Goal: Transaction & Acquisition: Book appointment/travel/reservation

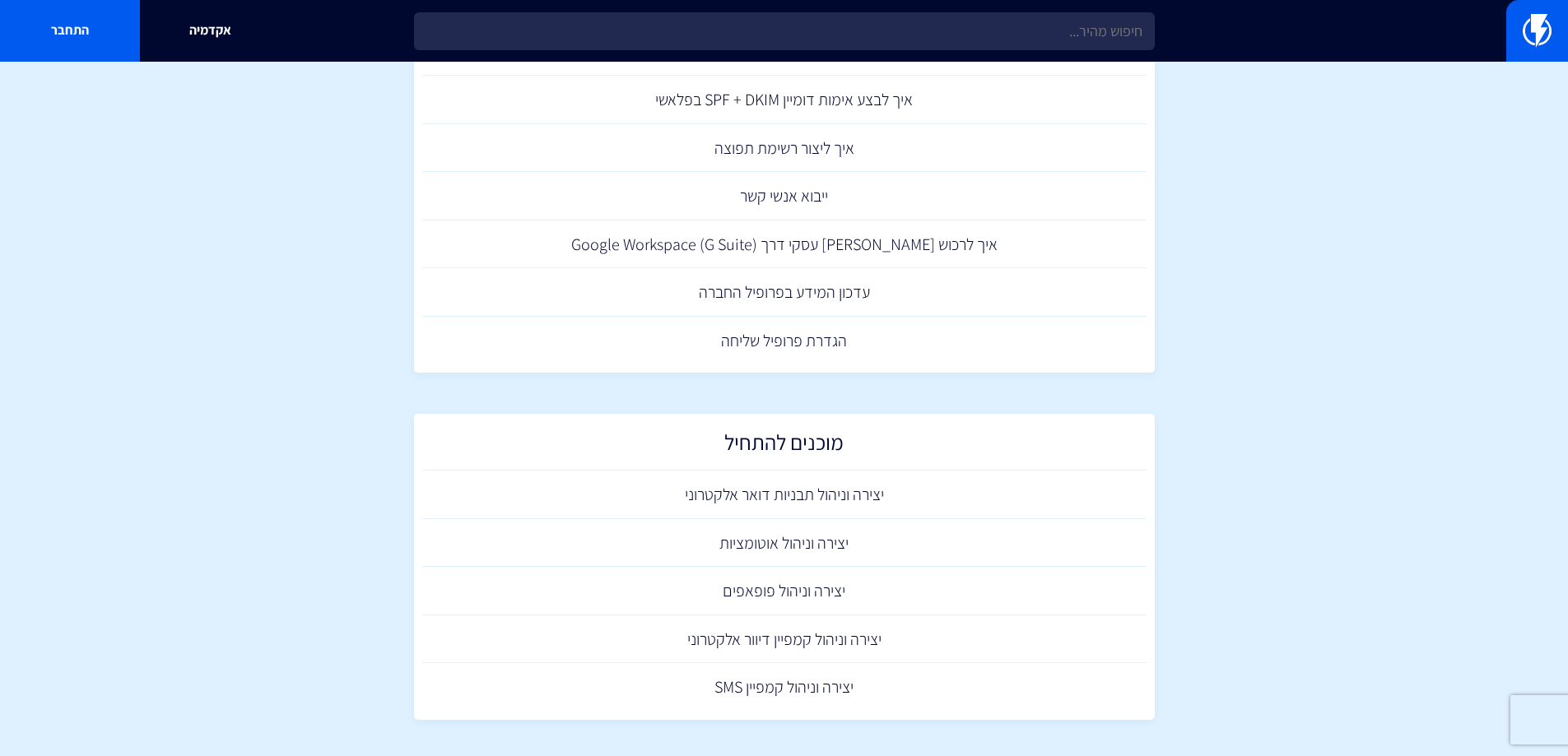
scroll to position [823, 0]
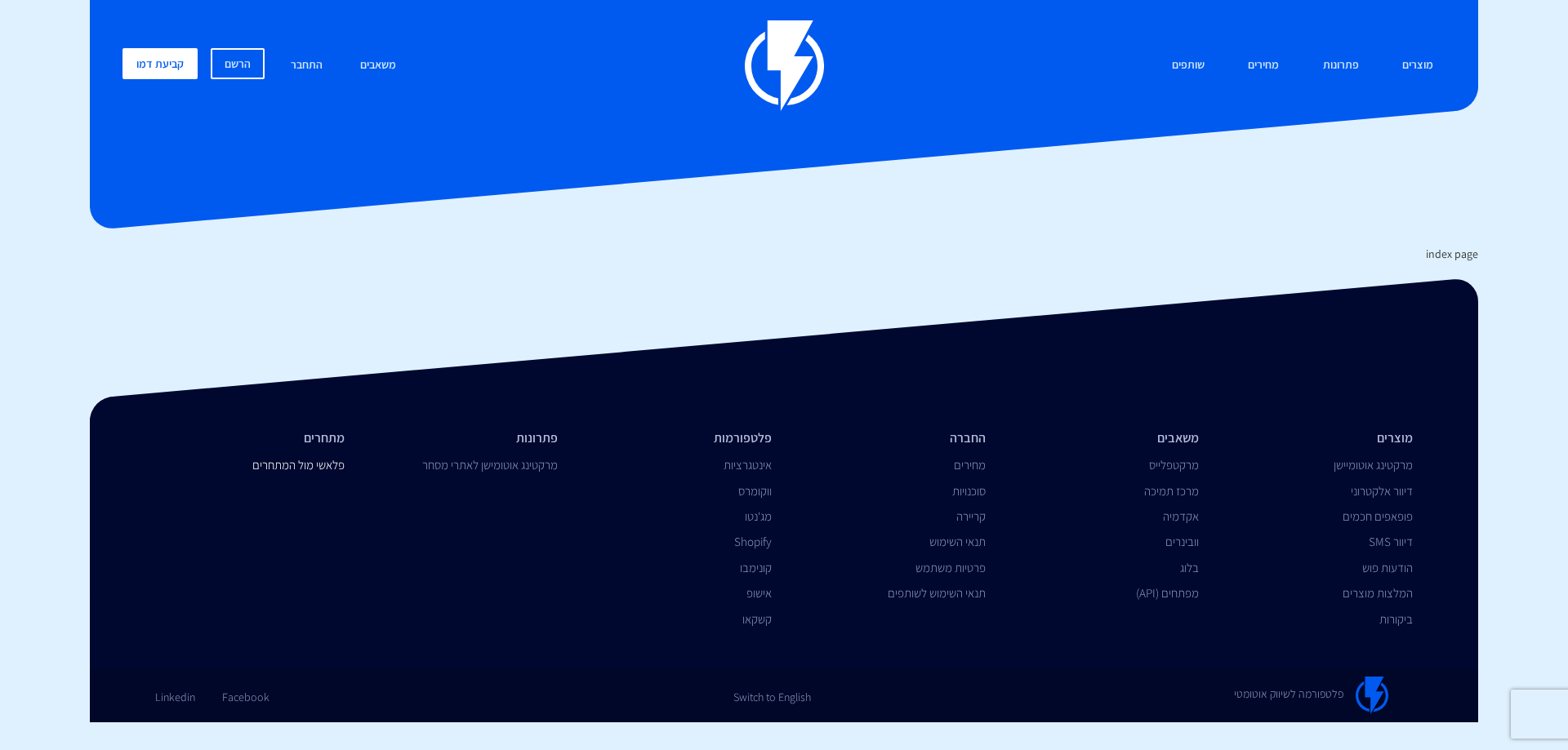
click at [327, 467] on link "פלאשי מול המתחרים" at bounding box center [299, 464] width 93 height 15
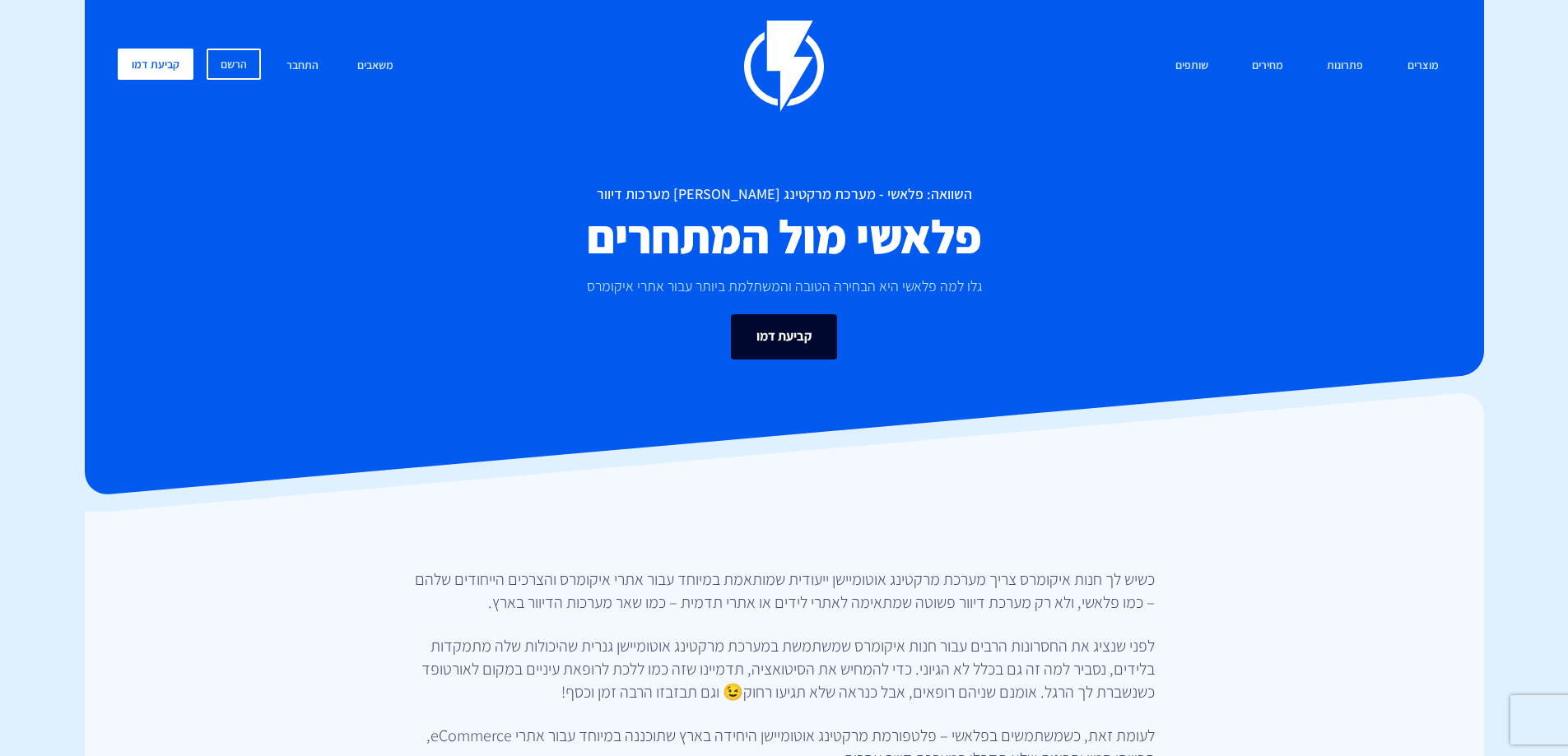
click at [790, 332] on link "קביעת דמו" at bounding box center [784, 337] width 106 height 46
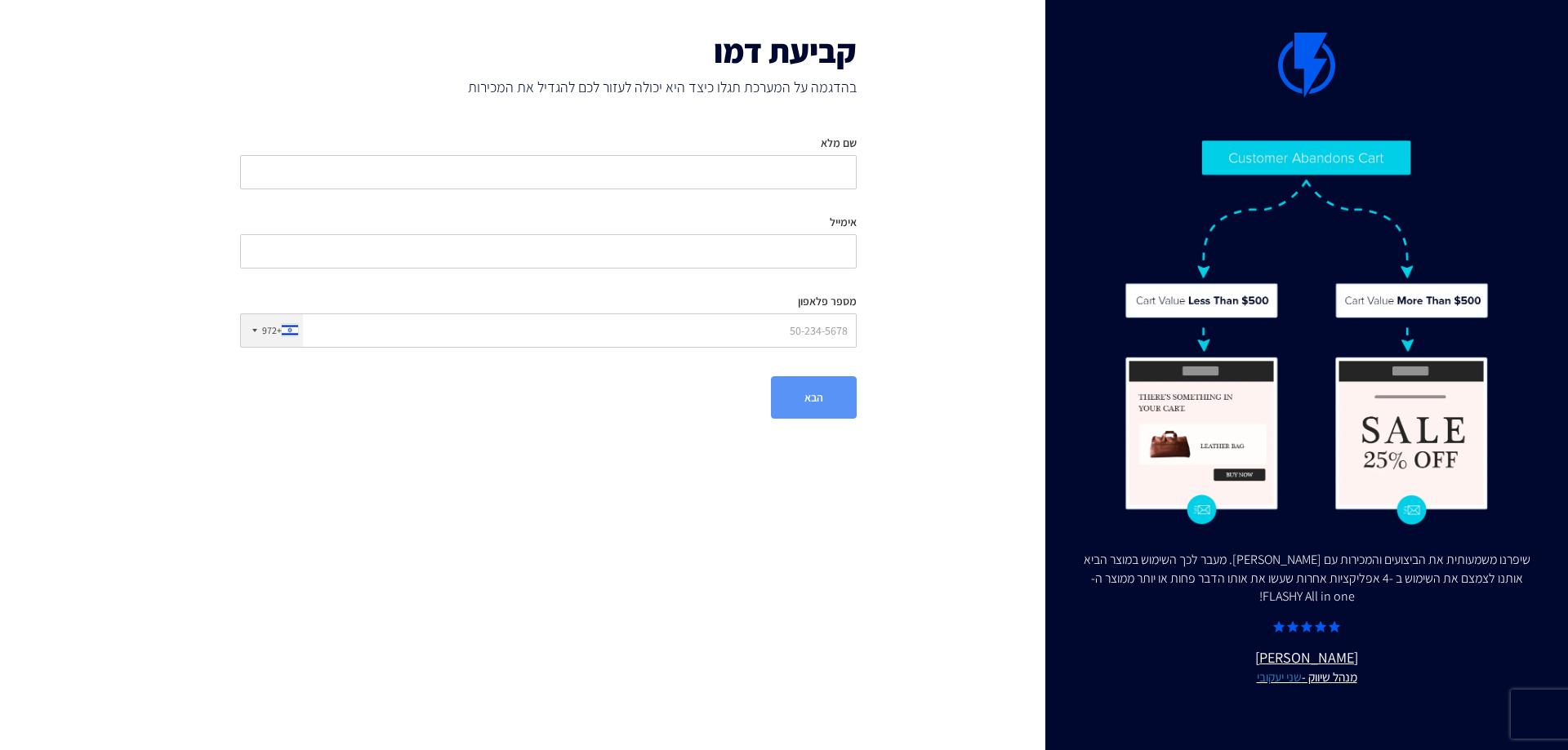
click at [828, 151] on div "שם מלא" at bounding box center [549, 156] width 617 height 67
click at [825, 170] on input "שם מלא" at bounding box center [549, 172] width 617 height 34
click at [818, 171] on input "שם מלא" at bounding box center [549, 172] width 617 height 34
type input "יפית"
click at [802, 241] on input "אימייל" at bounding box center [549, 251] width 617 height 34
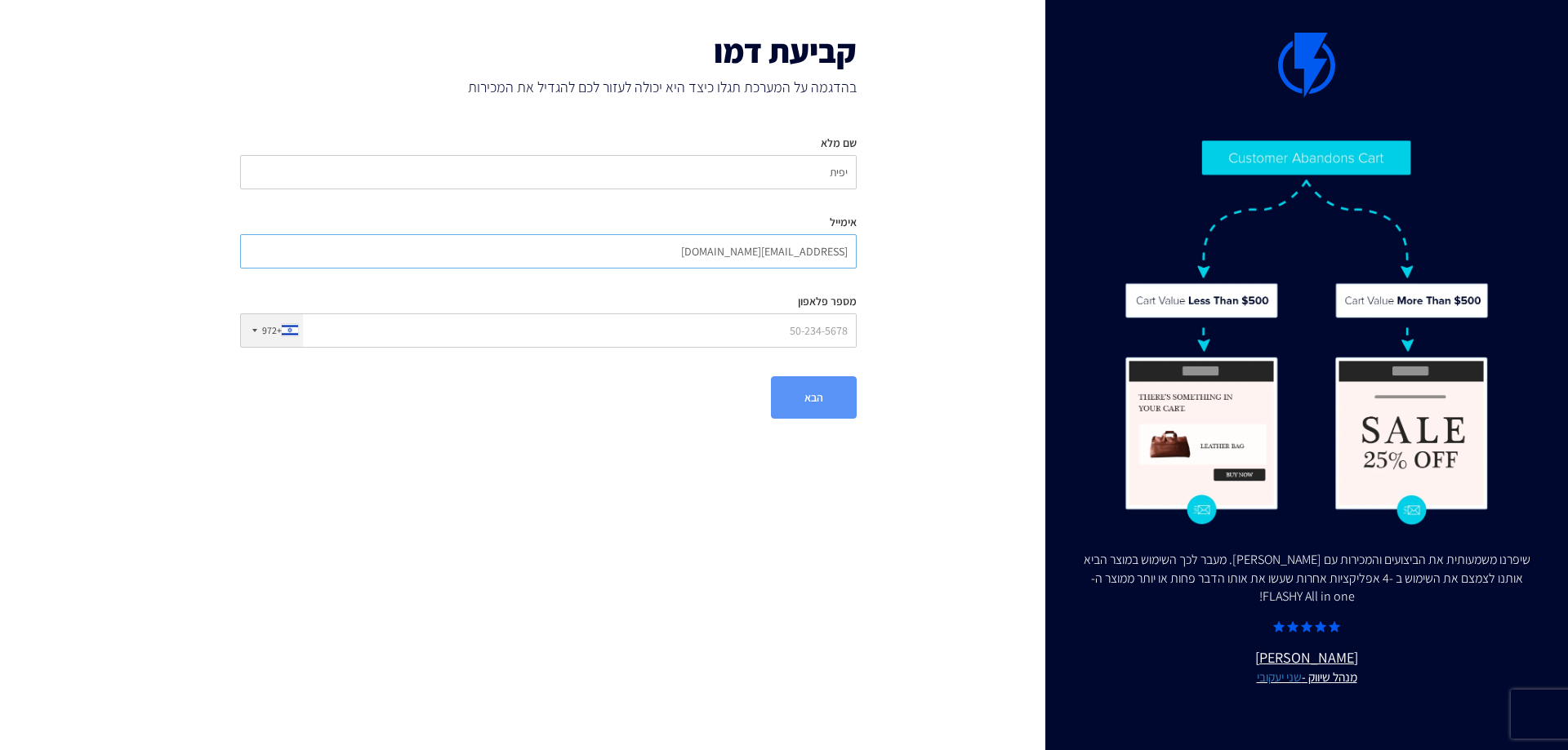
type input "yafitb29@gmail.com"
click at [814, 325] on input "מספר פלאפון" at bounding box center [549, 331] width 617 height 34
type input "0545772288"
click at [828, 395] on button "הבא" at bounding box center [814, 397] width 86 height 43
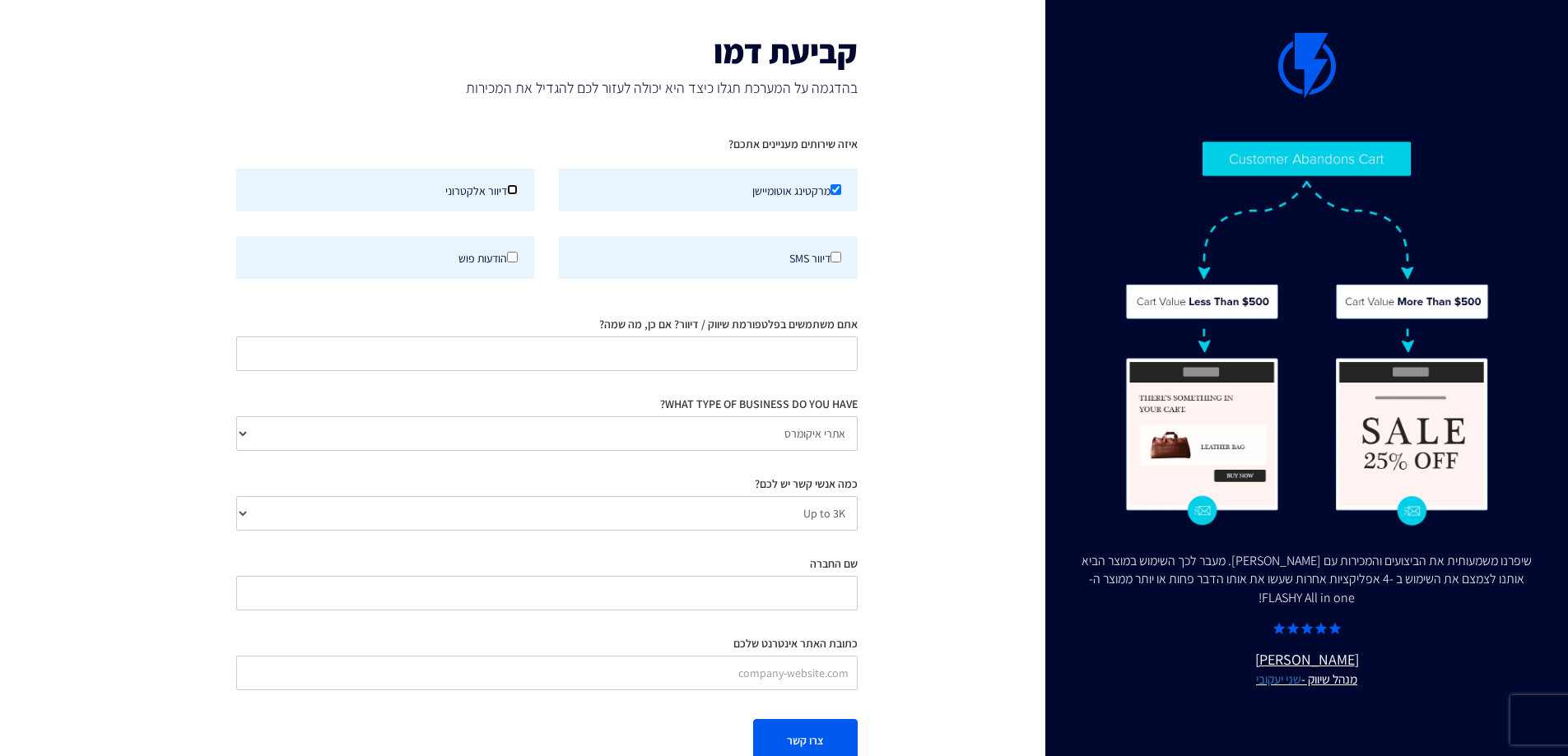
click at [514, 187] on input "דיוור אלקטרוני" at bounding box center [512, 190] width 11 height 11
checkbox input "true"
click at [518, 253] on label "הודעות פוש" at bounding box center [385, 257] width 299 height 43
click at [517, 253] on input "הודעות פוש" at bounding box center [512, 257] width 11 height 11
checkbox input "true"
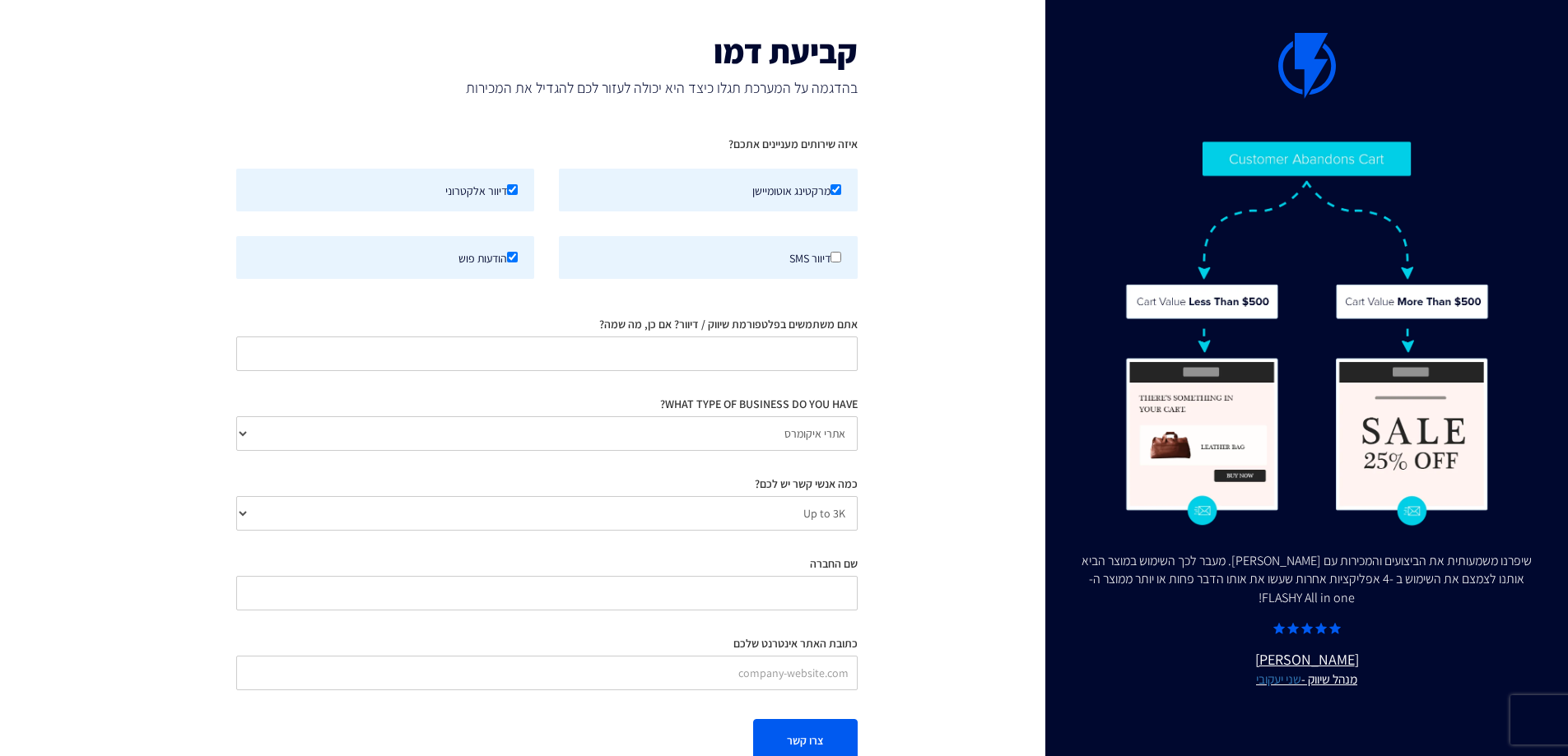
click at [841, 257] on label "דיוור SMS" at bounding box center [708, 257] width 299 height 43
click at [841, 257] on input "דיוור SMS" at bounding box center [836, 257] width 11 height 11
checkbox input "true"
drag, startPoint x: 510, startPoint y: 256, endPoint x: 770, endPoint y: 234, distance: 260.9
click at [515, 256] on input "הודעות פוש" at bounding box center [512, 257] width 11 height 11
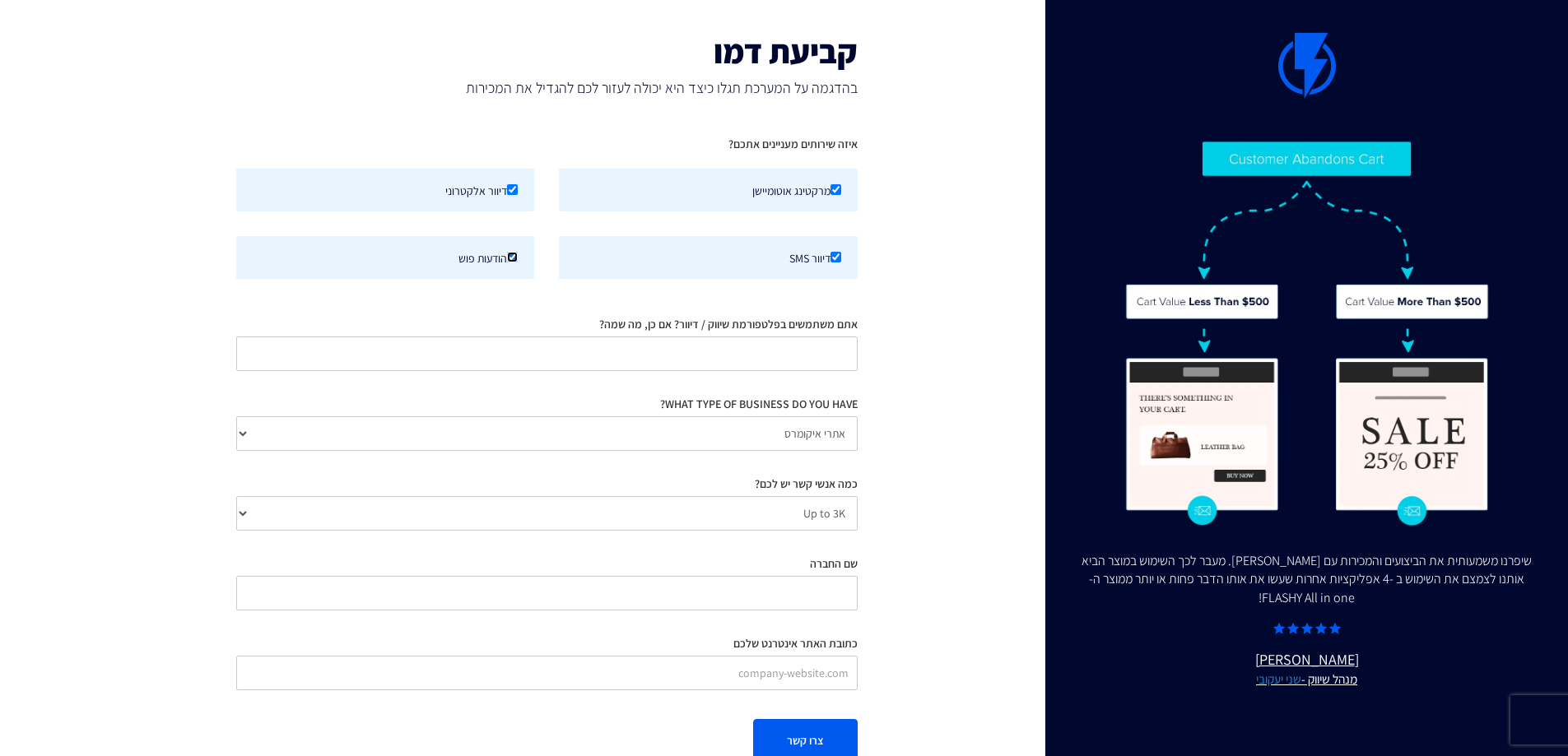
checkbox input "false"
click at [813, 360] on input "אתם משתמשים בפלטפורמת שיווק / דיוור? אם כן, מה שמה?" at bounding box center [547, 354] width 622 height 35
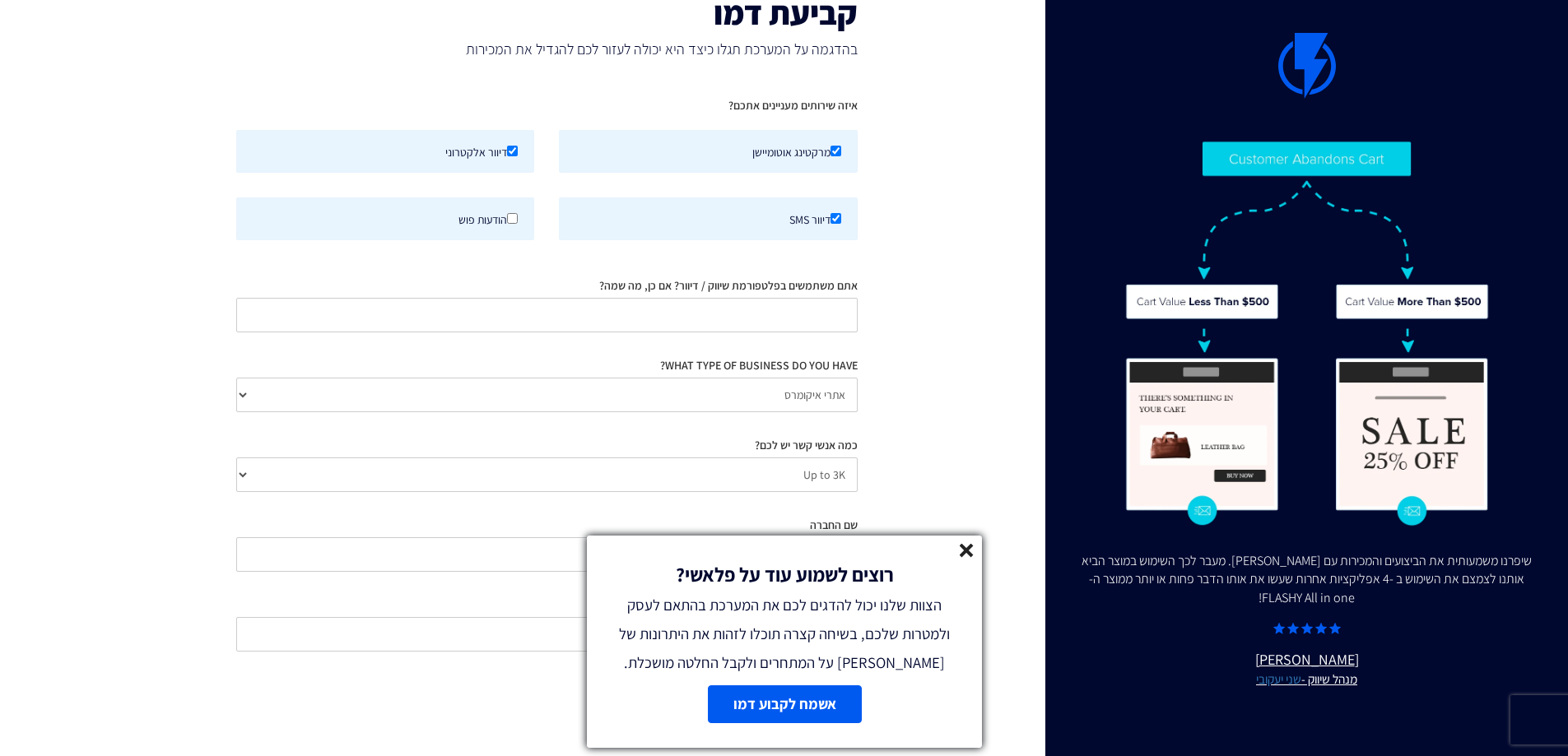
click at [795, 700] on link "אשמח לקבוע דמו" at bounding box center [784, 704] width 154 height 37
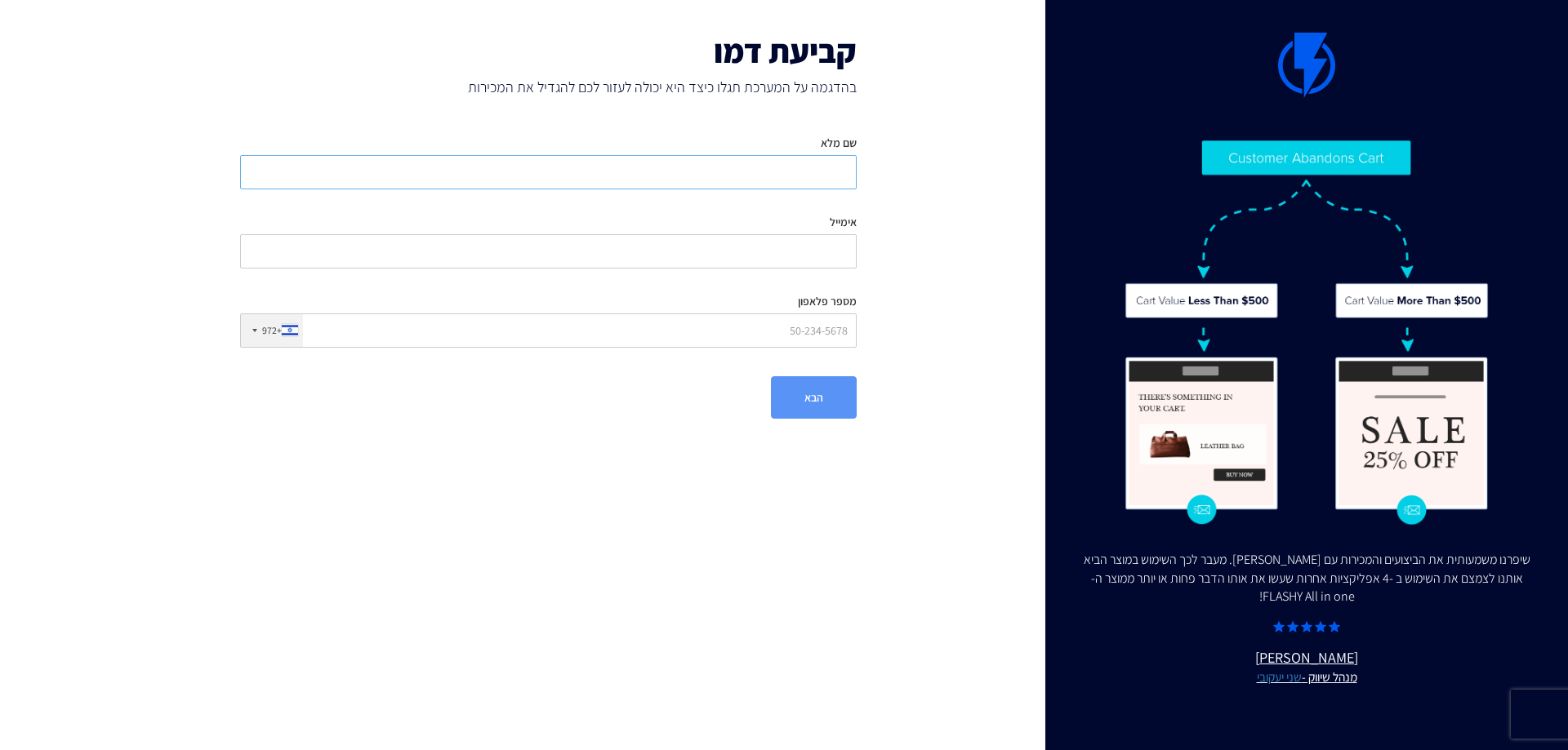
click at [789, 168] on input "שם מלא" at bounding box center [549, 172] width 617 height 34
